Goal: Transaction & Acquisition: Obtain resource

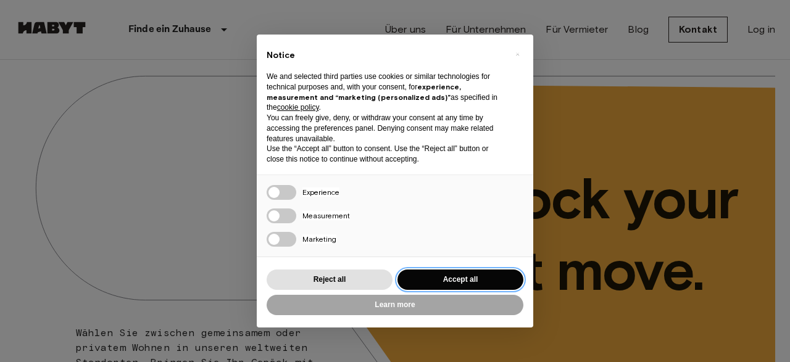
click at [460, 273] on button "Accept all" at bounding box center [460, 280] width 126 height 20
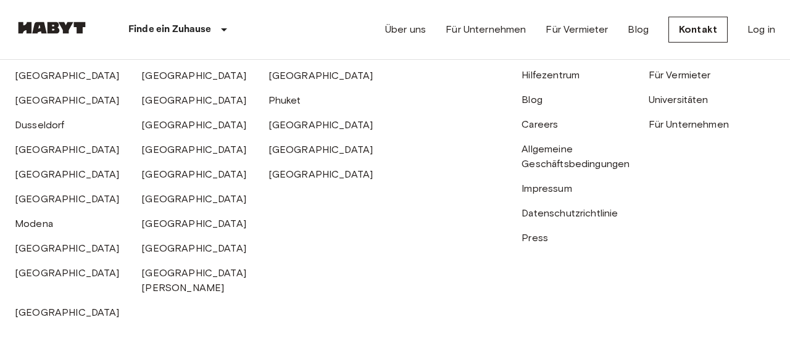
scroll to position [3257, 0]
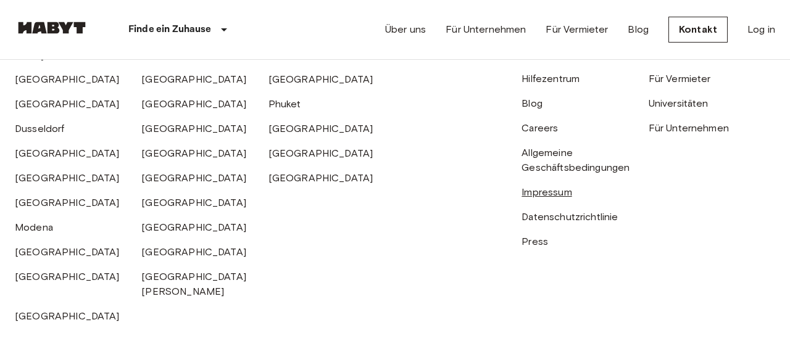
click at [539, 189] on link "Impressum" at bounding box center [546, 192] width 50 height 12
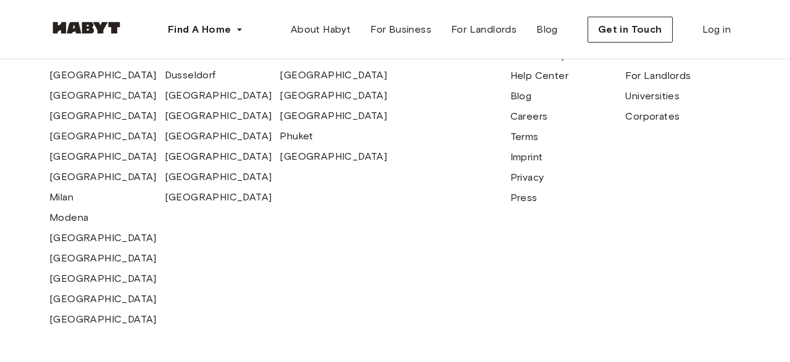
scroll to position [566, 0]
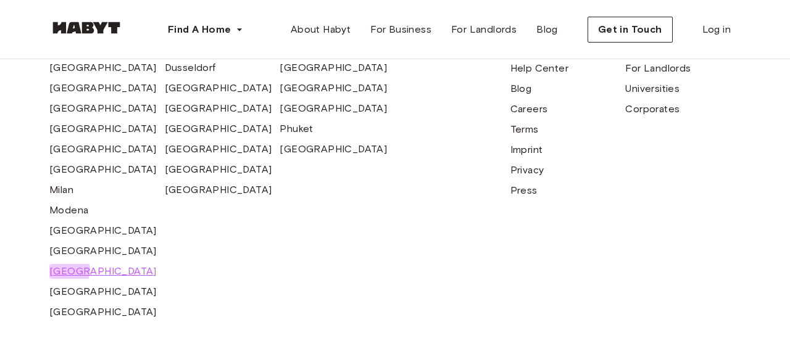
click at [68, 279] on span "Munich" at bounding box center [102, 271] width 107 height 15
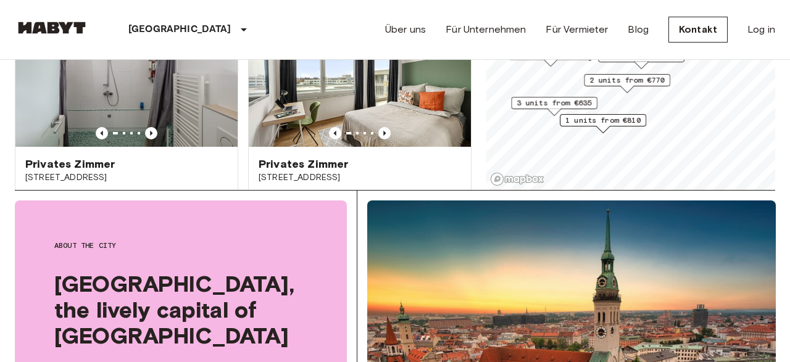
scroll to position [181, 0]
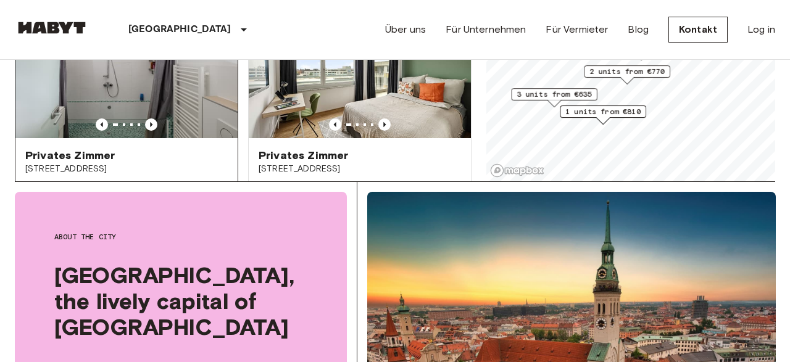
click at [74, 148] on span "Privates Zimmer" at bounding box center [69, 155] width 89 height 15
